Goal: Transaction & Acquisition: Purchase product/service

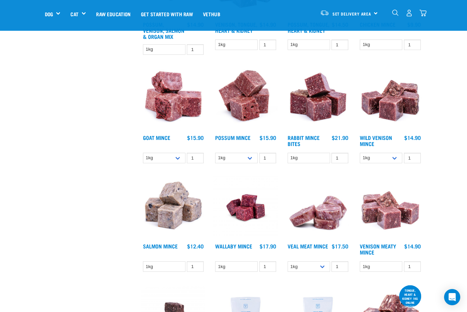
scroll to position [371, 0]
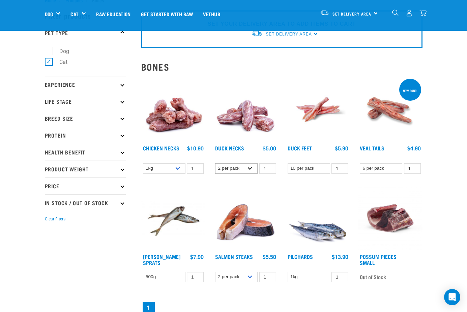
scroll to position [34, 0]
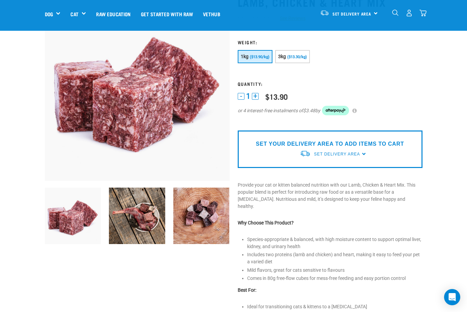
scroll to position [34, 0]
